Goal: Find specific page/section: Find specific page/section

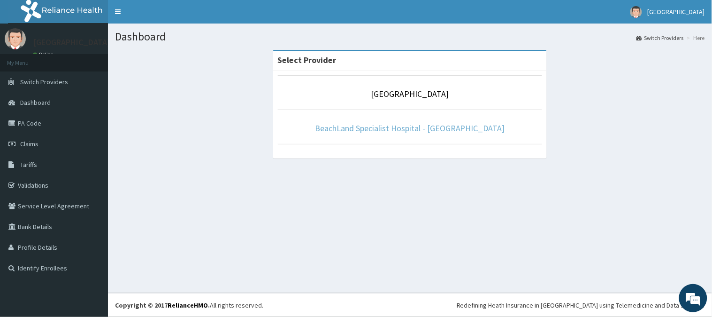
click at [406, 130] on link "BeachLand Specialist Hospital - [GEOGRAPHIC_DATA]" at bounding box center [410, 128] width 190 height 11
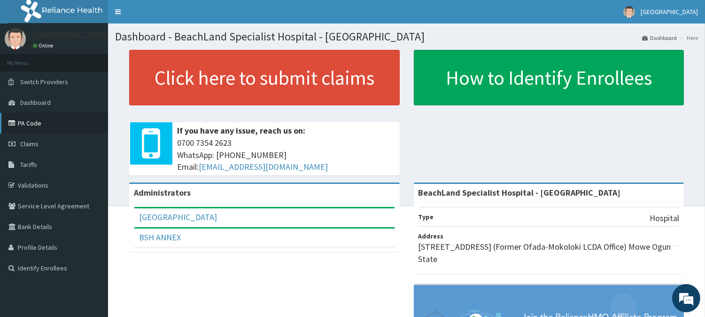
click at [39, 122] on link "PA Code" at bounding box center [54, 123] width 108 height 21
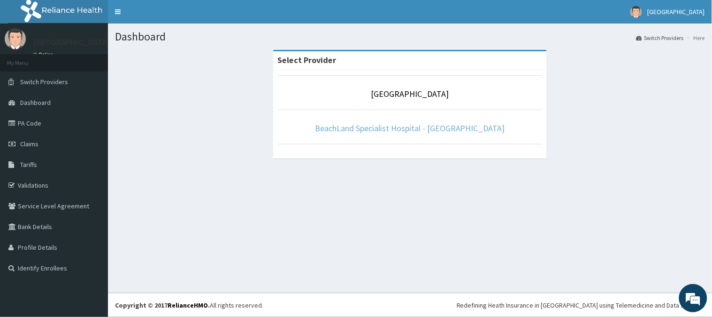
click at [465, 128] on link "BeachLand Specialist Hospital - [GEOGRAPHIC_DATA]" at bounding box center [410, 128] width 190 height 11
